Goal: Feedback & Contribution: Leave review/rating

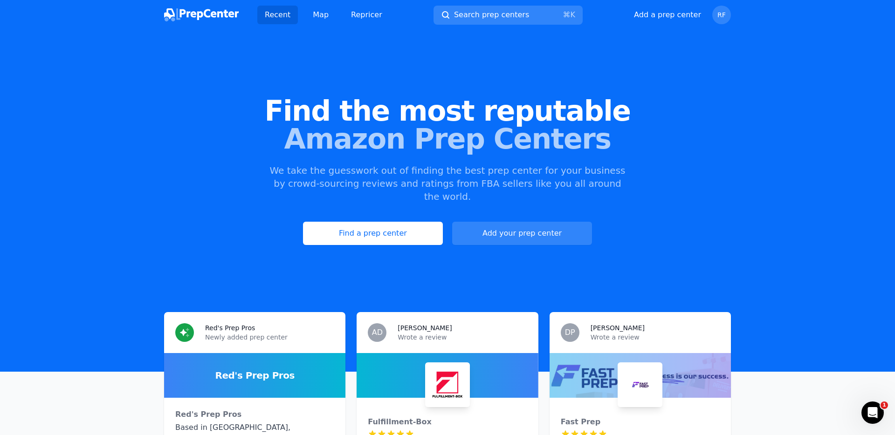
drag, startPoint x: 422, startPoint y: 271, endPoint x: 474, endPoint y: 262, distance: 53.0
click at [427, 269] on div "Find the most reputable Amazon Prep Centers We take the guesswork out of findin…" at bounding box center [447, 171] width 895 height 253
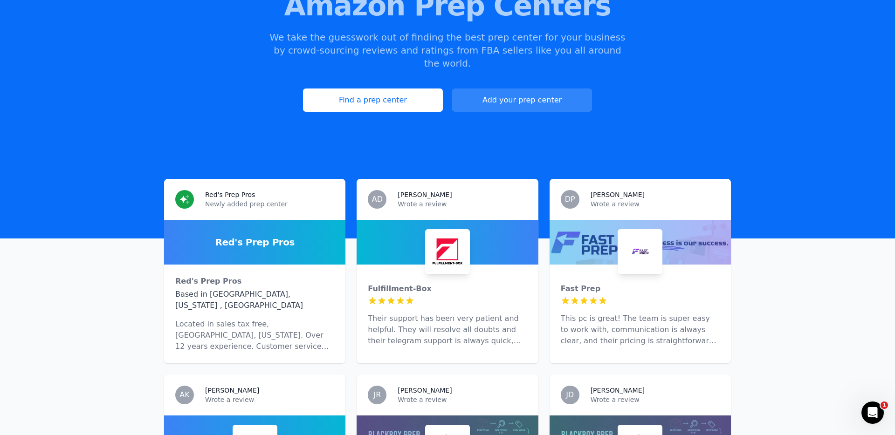
scroll to position [181, 0]
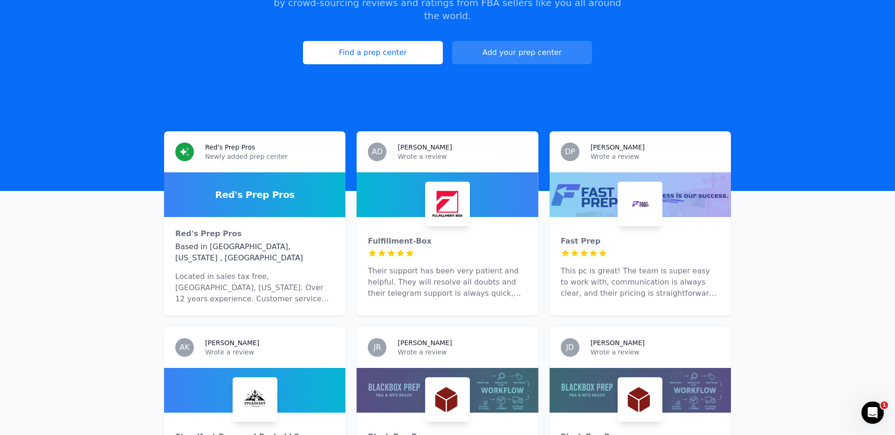
click at [637, 212] on div at bounding box center [640, 204] width 45 height 45
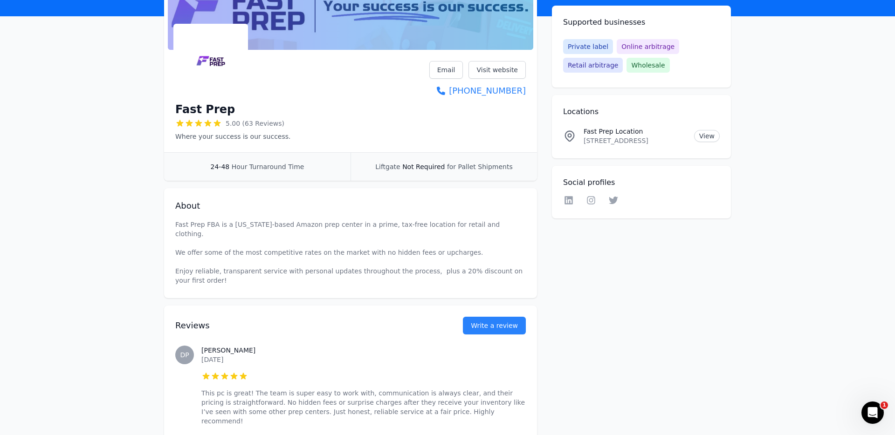
scroll to position [200, 0]
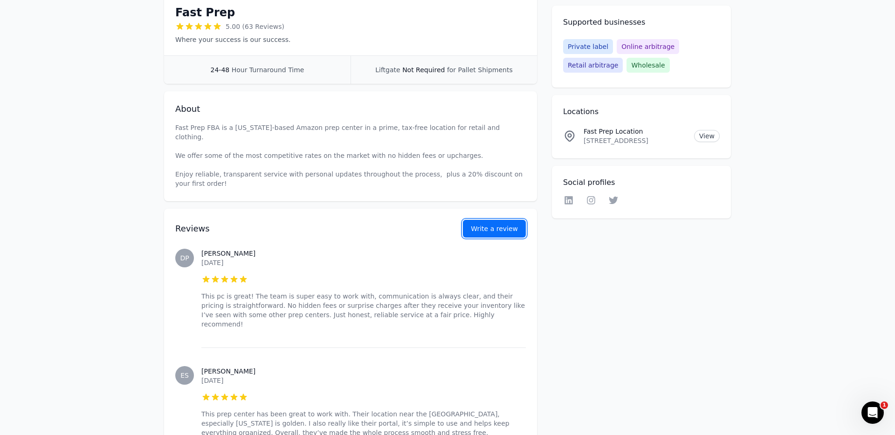
click at [492, 224] on button "Write a review" at bounding box center [494, 229] width 63 height 18
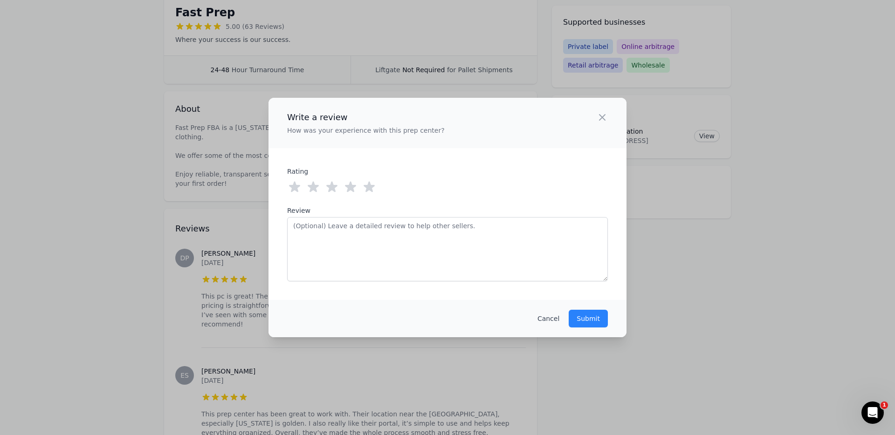
click at [294, 192] on icon at bounding box center [294, 187] width 15 height 15
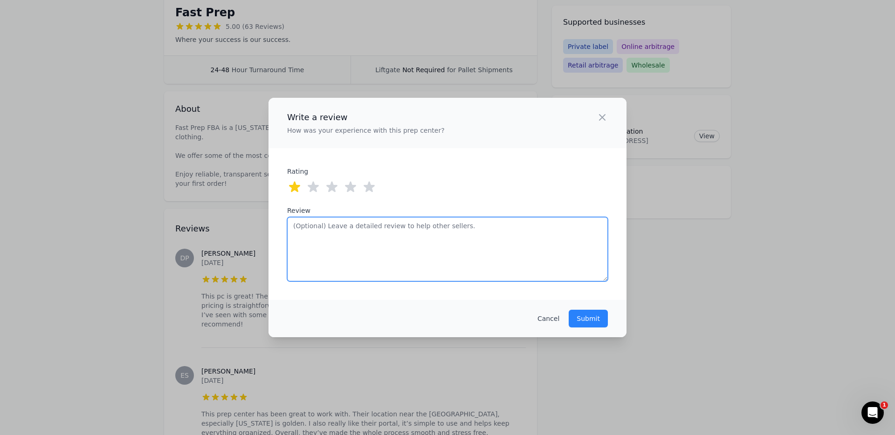
click at [321, 251] on textarea "Review" at bounding box center [447, 249] width 321 height 64
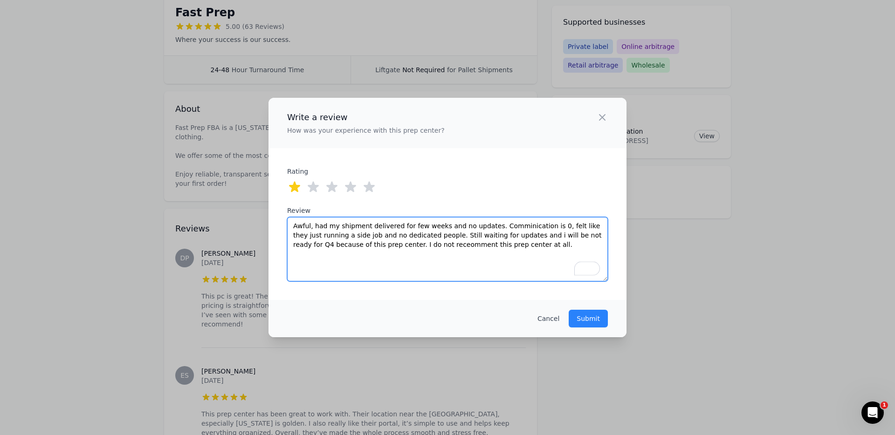
click at [520, 248] on textarea "Awful, had my shipment delivered for few weeks and no updates. Comminication is…" at bounding box center [447, 249] width 321 height 64
drag, startPoint x: 518, startPoint y: 247, endPoint x: 252, endPoint y: 220, distance: 267.5
click at [242, 224] on div "Write a review How was your experience with this prep center? Close panel ratin…" at bounding box center [447, 217] width 895 height 435
paste textarea "experience. My shipment has been sitting for weeks with no updates. Communicati…"
drag, startPoint x: 603, startPoint y: 222, endPoint x: 598, endPoint y: 225, distance: 5.7
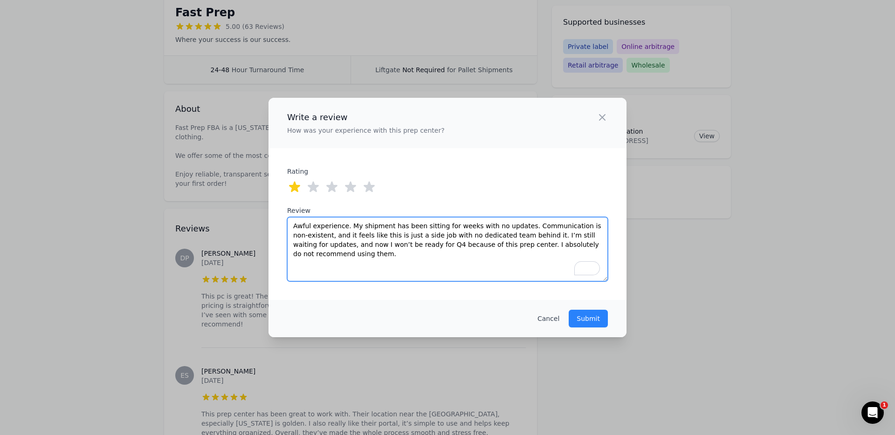
click at [603, 222] on textarea "Awful experience. My shipment has been sitting for weeks with no updates. Commu…" at bounding box center [447, 249] width 321 height 64
click at [430, 255] on textarea "Awful experience. My shipment has been sitting for weeks with no updates. Commu…" at bounding box center [447, 249] width 321 height 64
type textarea "Awful experience. My shipment has been sitting for weeks with no updates. Commu…"
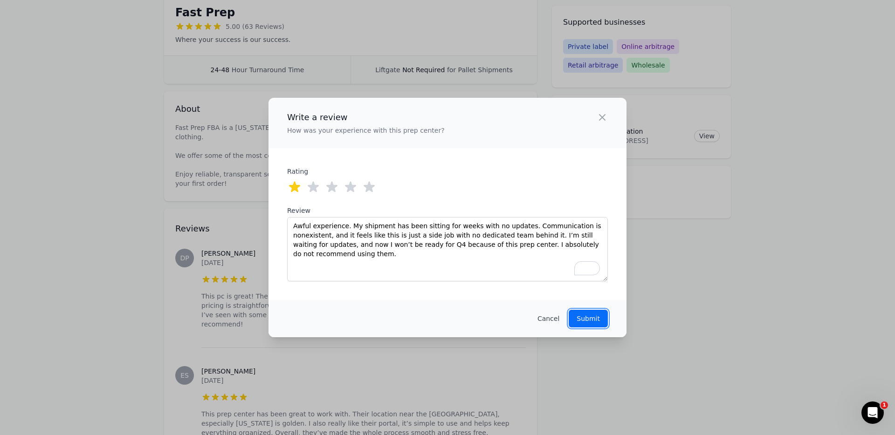
click at [593, 319] on p "Submit" at bounding box center [588, 318] width 23 height 9
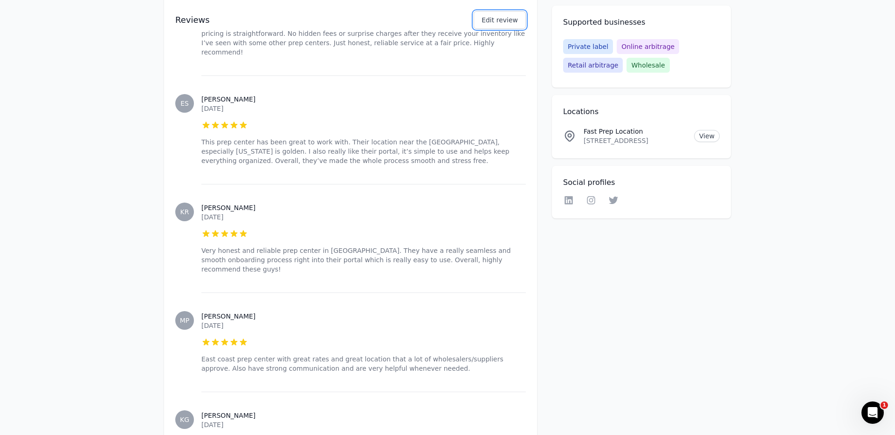
scroll to position [591, 0]
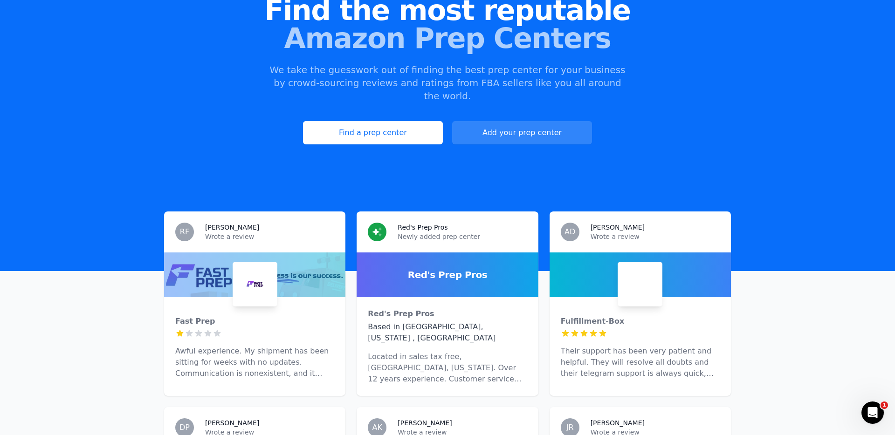
scroll to position [251, 0]
